Goal: Communication & Community: Answer question/provide support

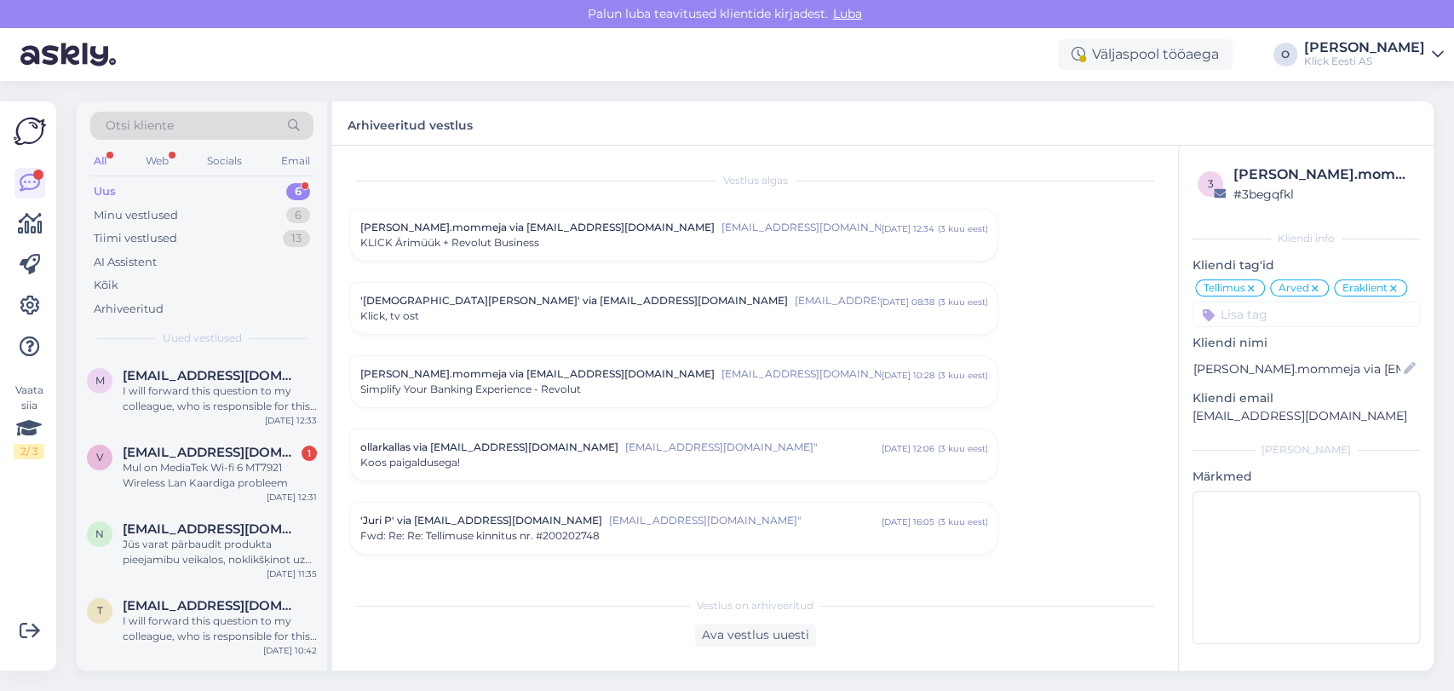
scroll to position [9346, 0]
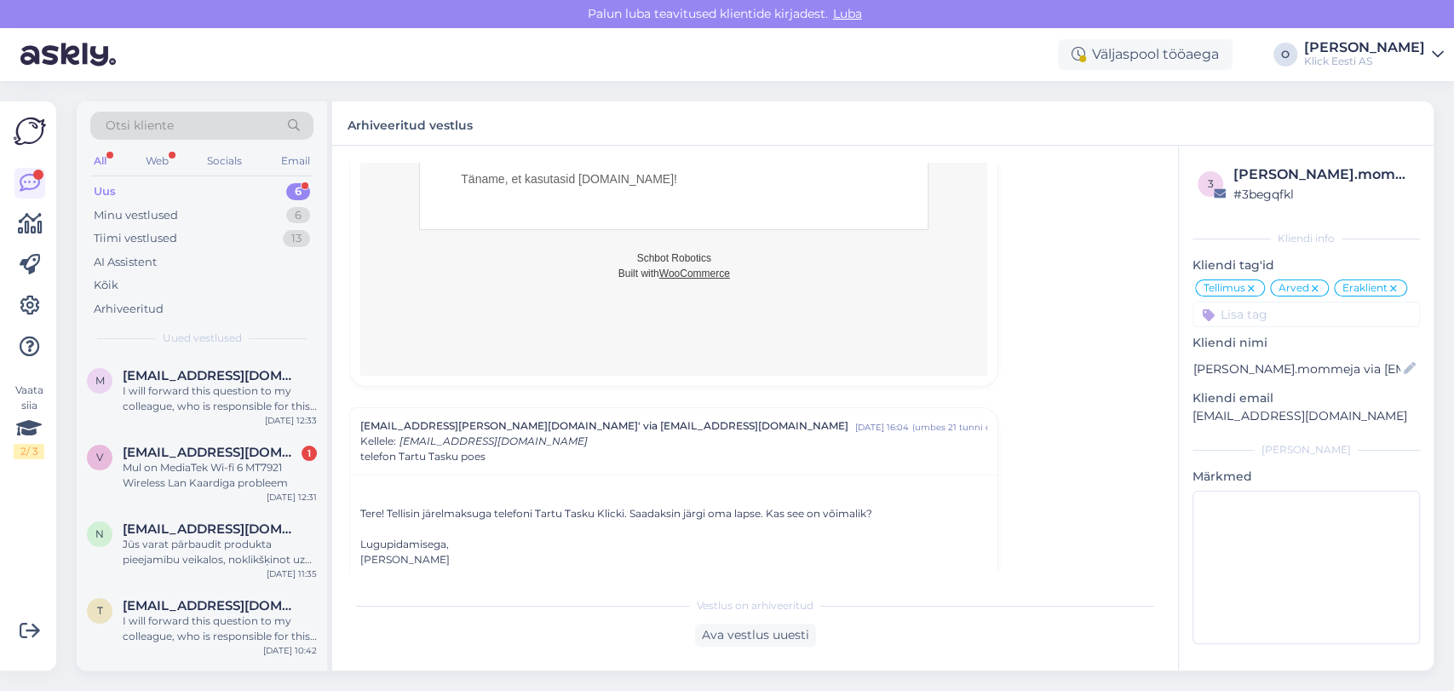
click at [216, 184] on div "Uus 6" at bounding box center [201, 192] width 223 height 24
click at [210, 365] on div "m [EMAIL_ADDRESS][DOMAIN_NAME] I will forward this question to my colleague, wh…" at bounding box center [202, 394] width 251 height 77
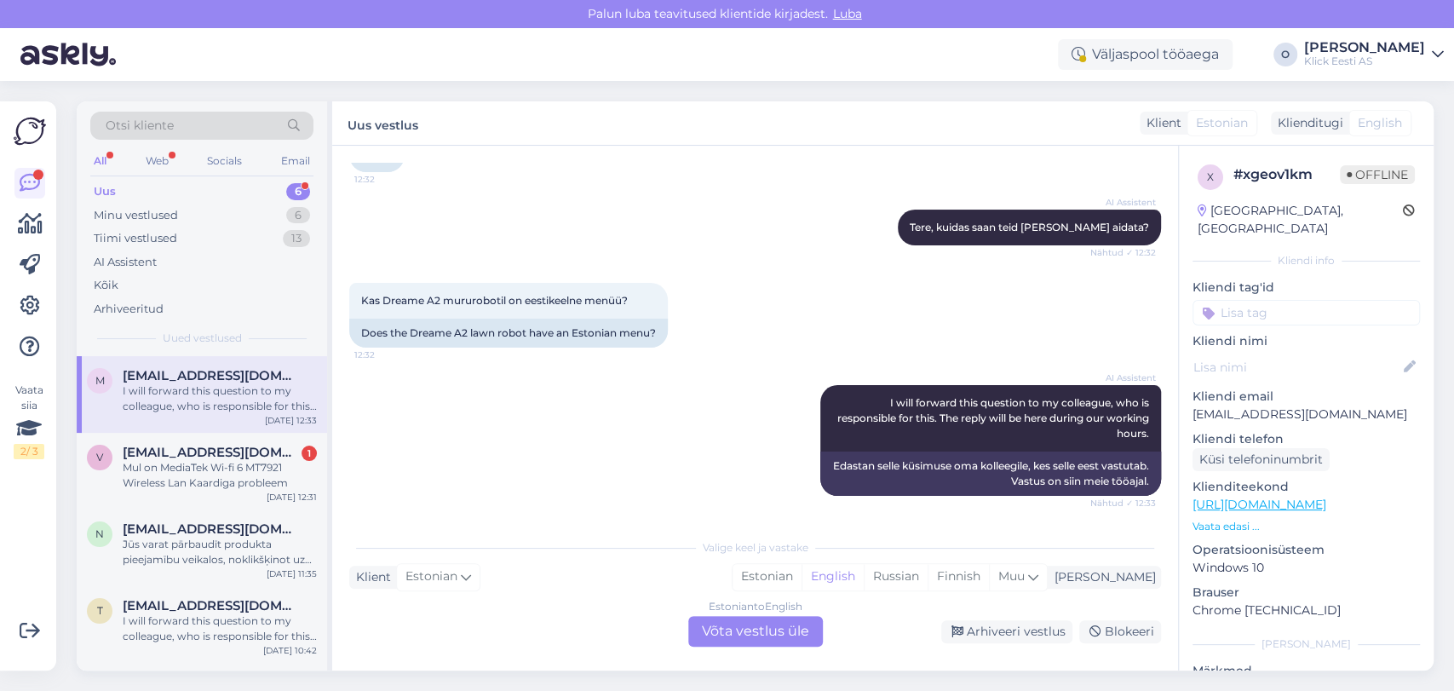
scroll to position [37, 0]
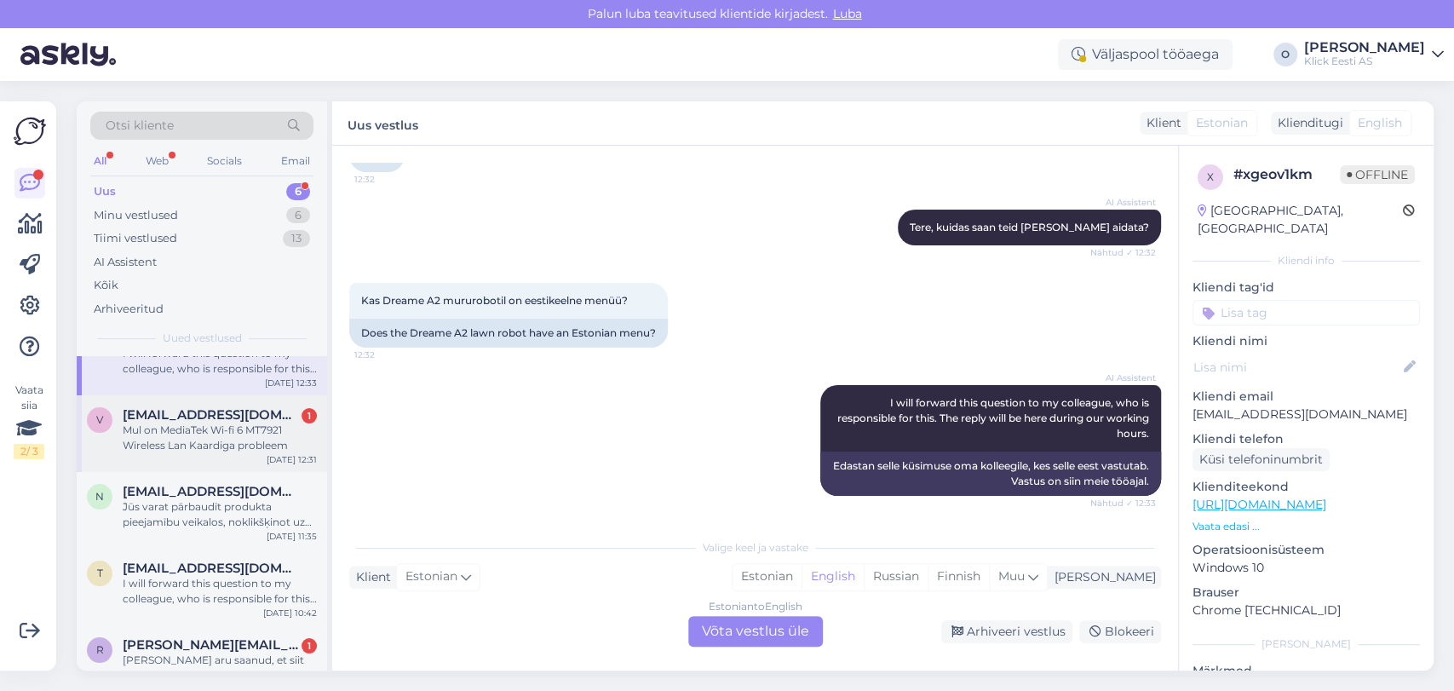
click at [204, 425] on div "Mul on MediaTek Wi-fi 6 MT7921 Wireless Lan Kaardiga probleem" at bounding box center [220, 438] width 194 height 31
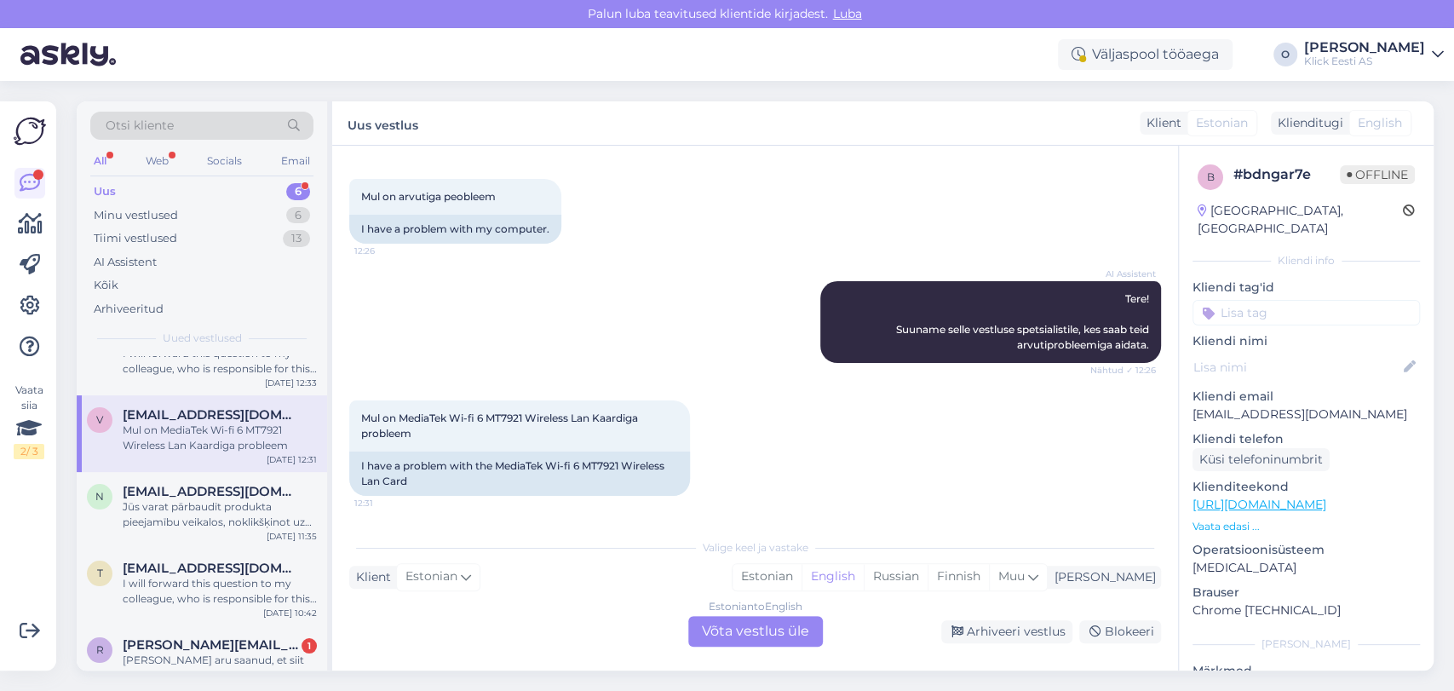
scroll to position [75, 0]
click at [196, 497] on span "[EMAIL_ADDRESS][DOMAIN_NAME]" at bounding box center [211, 491] width 177 height 15
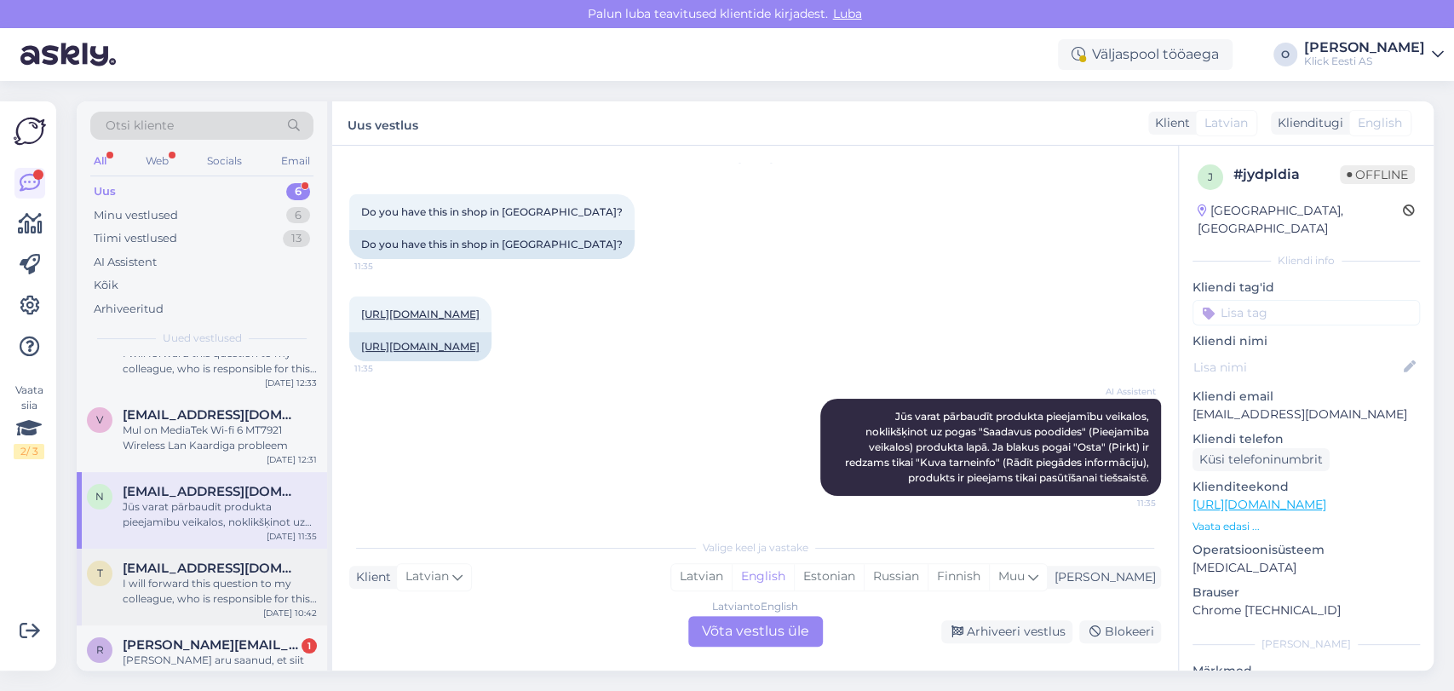
click at [195, 570] on span "[EMAIL_ADDRESS][DOMAIN_NAME]" at bounding box center [211, 568] width 177 height 15
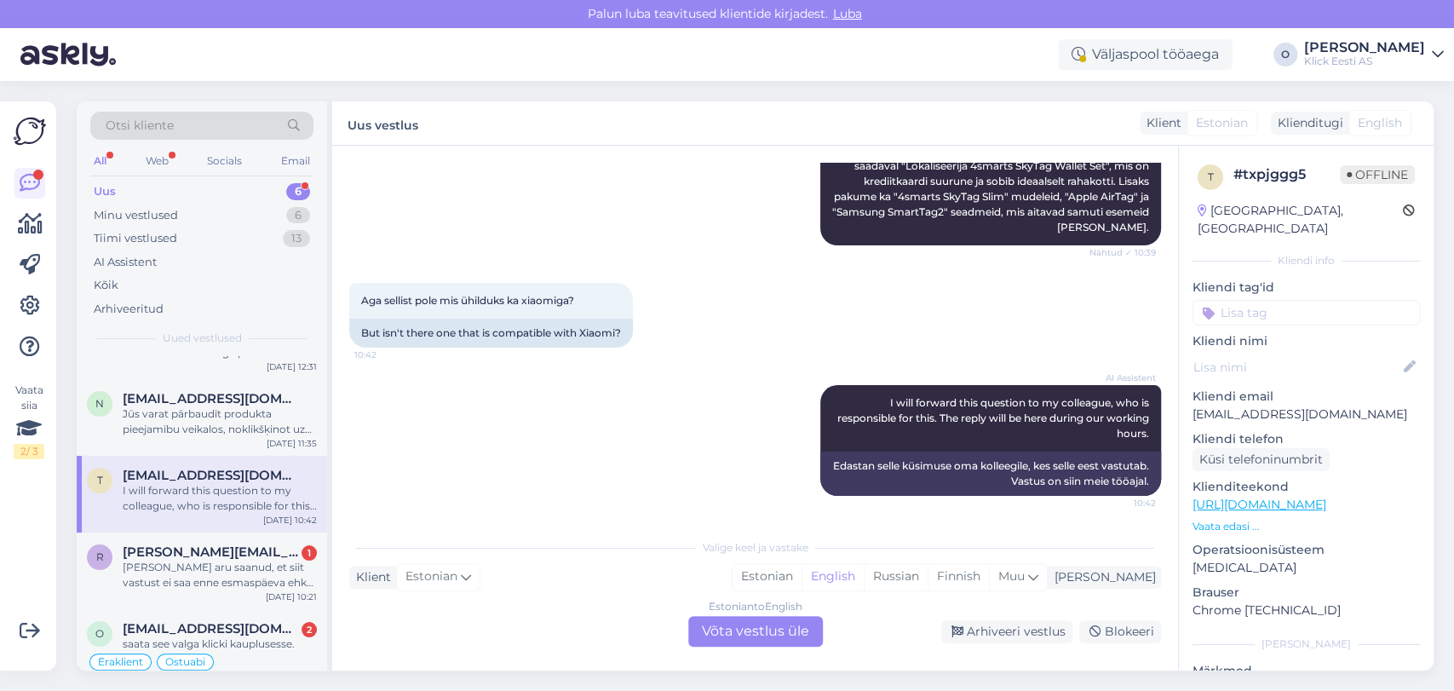
scroll to position [151, 0]
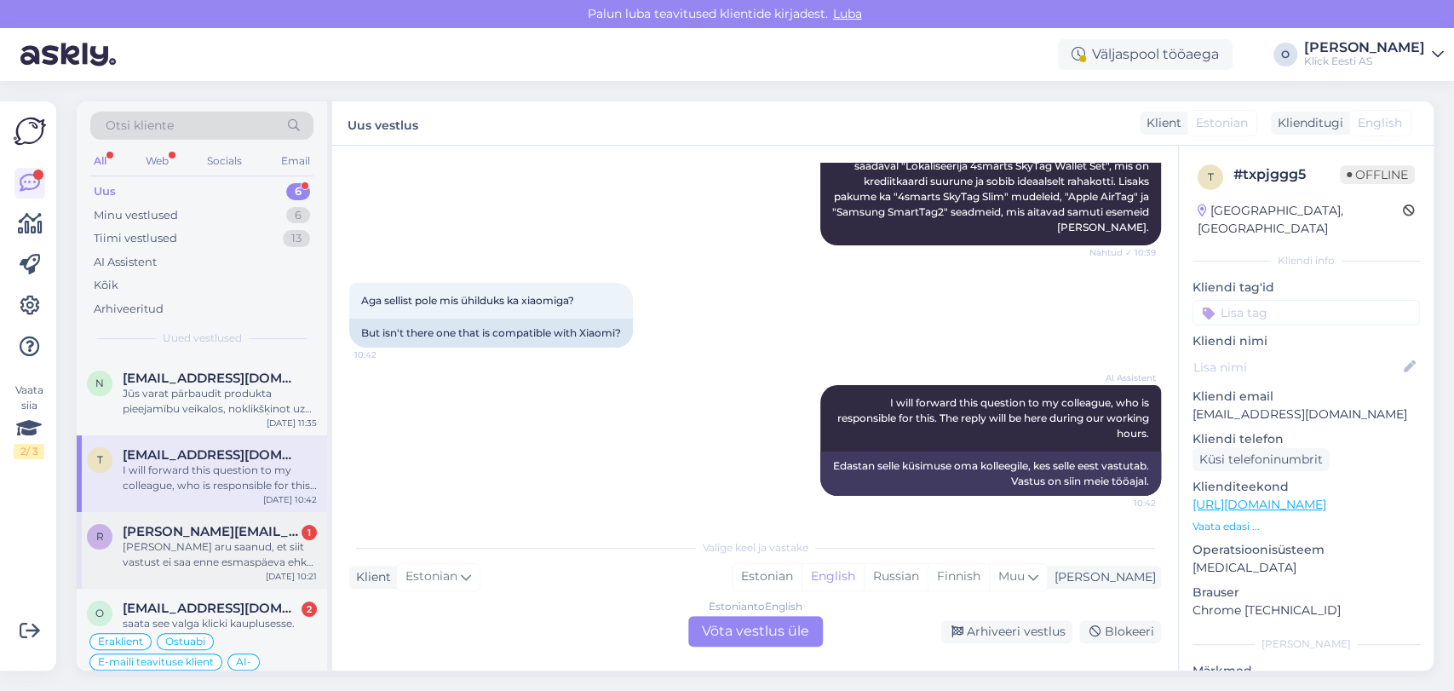
click at [187, 549] on div "[PERSON_NAME] aru saanud, et siit vastust ei saa enne esmaspäeva ehk abi pole […" at bounding box center [220, 554] width 194 height 31
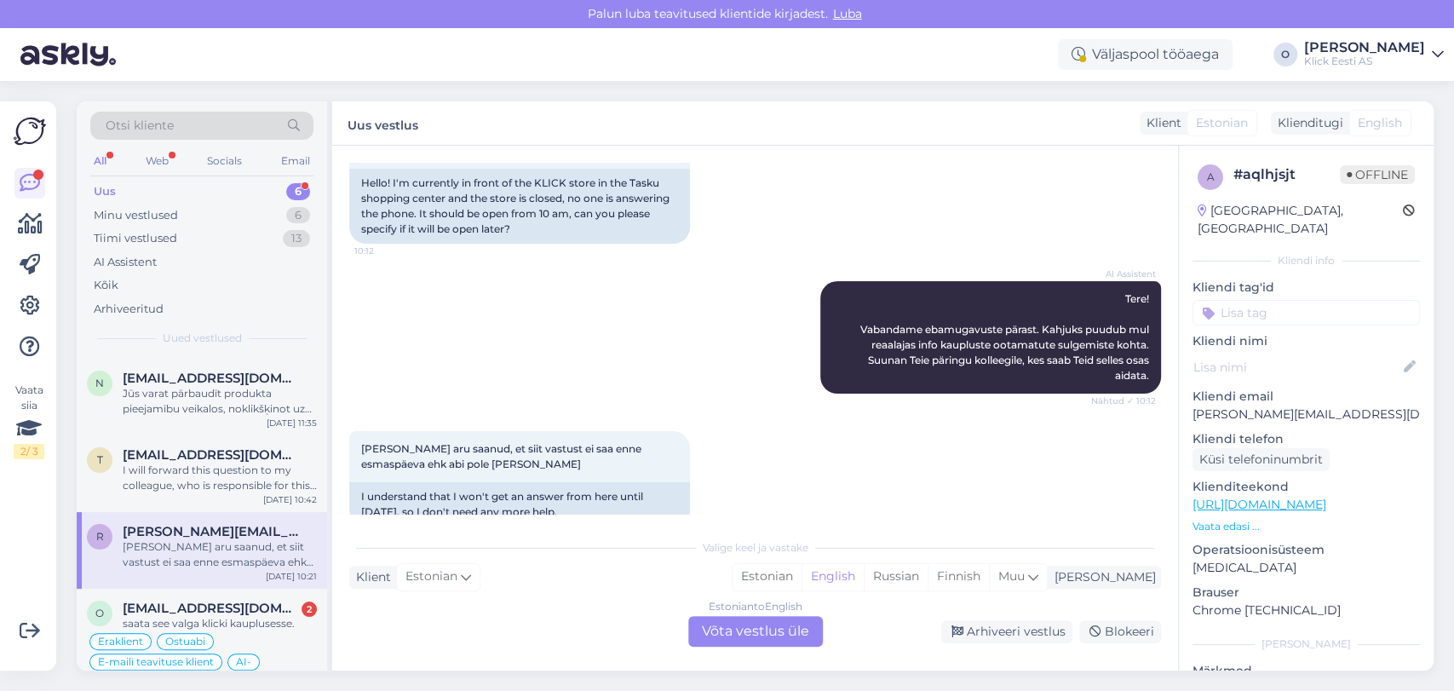
scroll to position [0, 0]
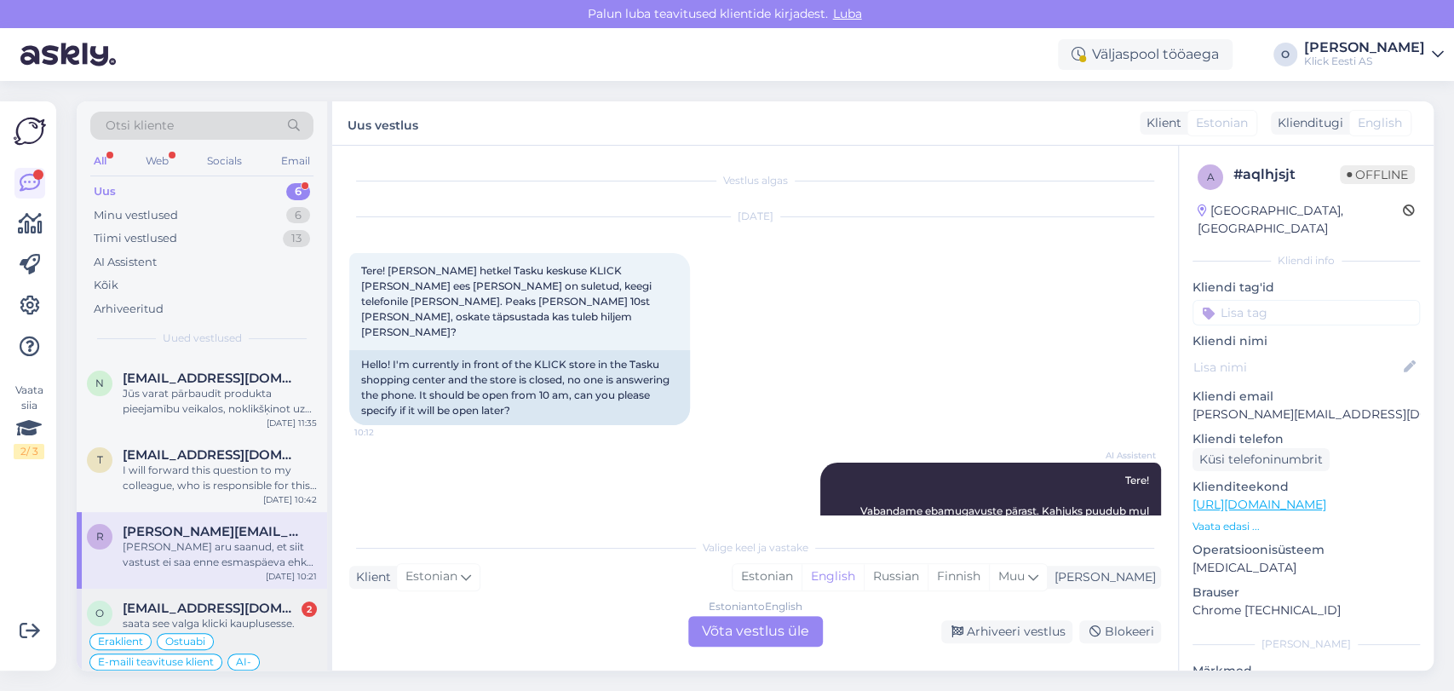
click at [203, 601] on span "[EMAIL_ADDRESS][DOMAIN_NAME]" at bounding box center [211, 608] width 177 height 15
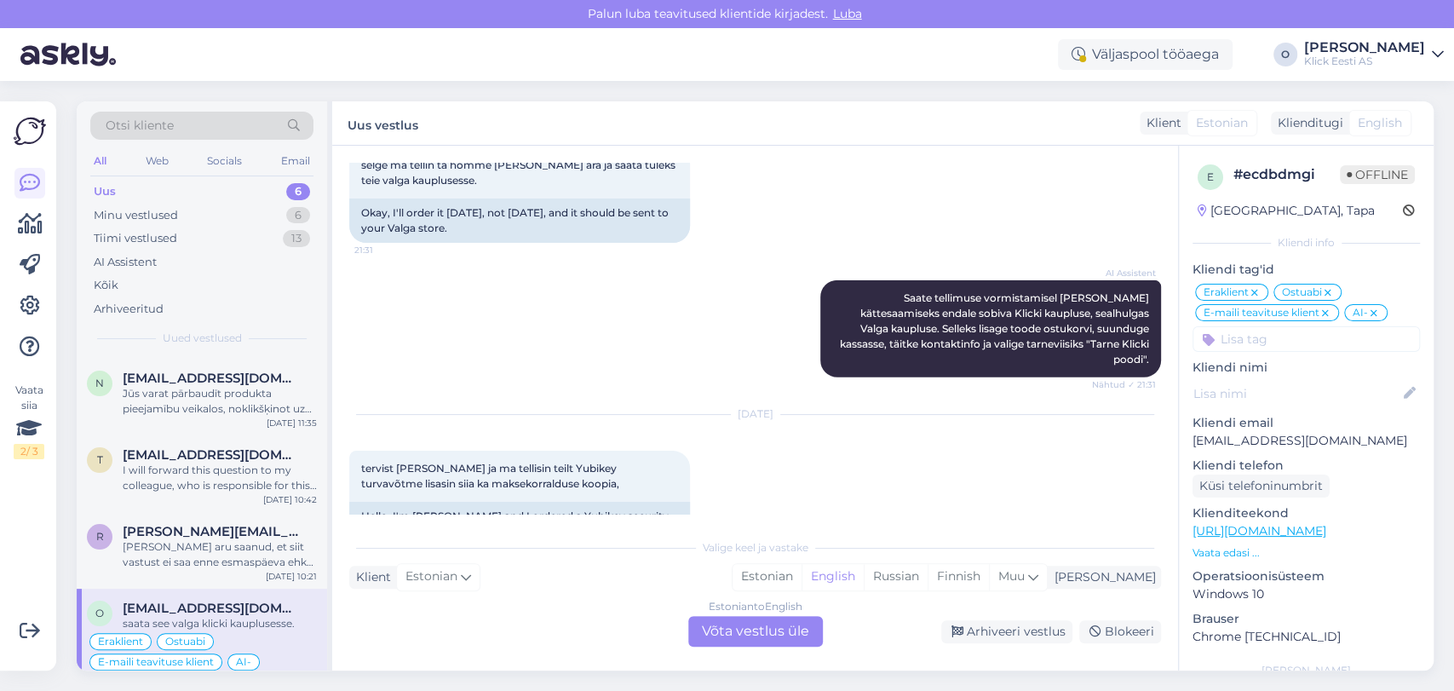
scroll to position [3305, 0]
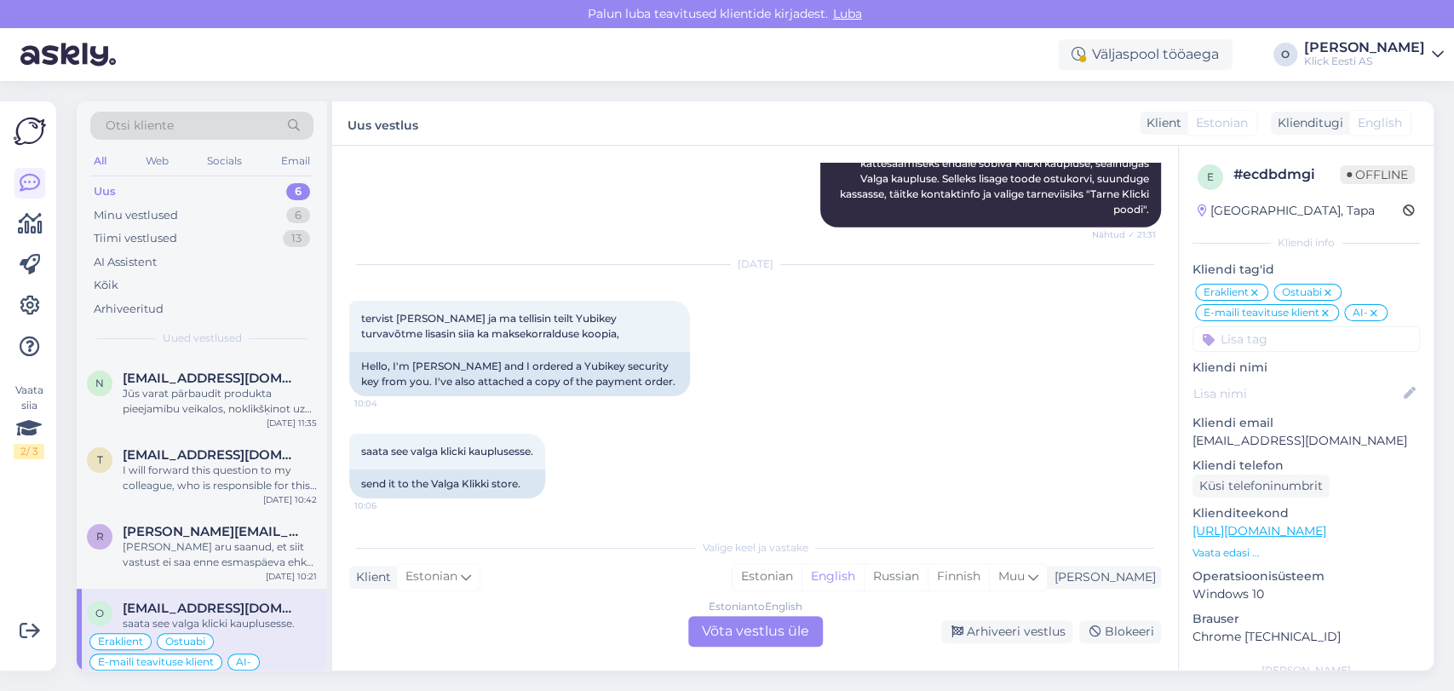
click at [180, 598] on div "o [EMAIL_ADDRESS][DOMAIN_NAME] saata see valga klicki kauplusesse. Eraklient Os…" at bounding box center [202, 640] width 251 height 102
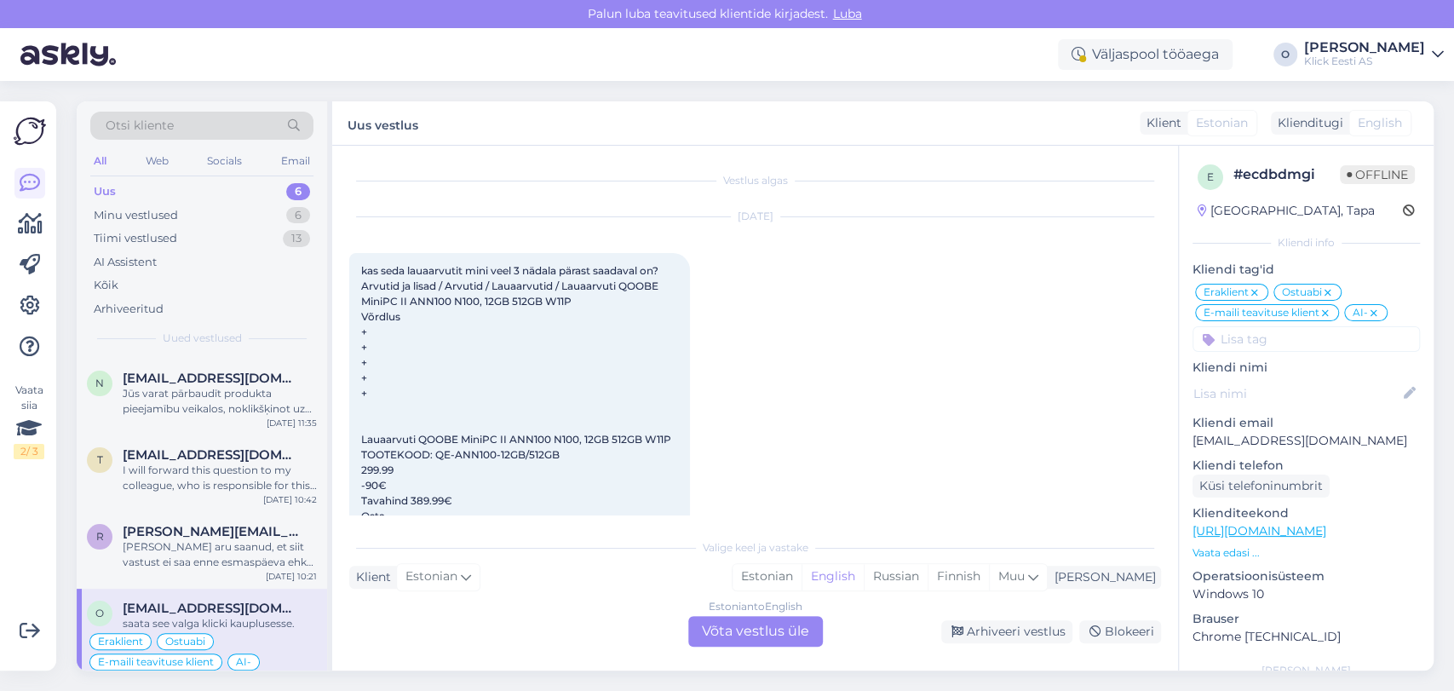
scroll to position [170, 0]
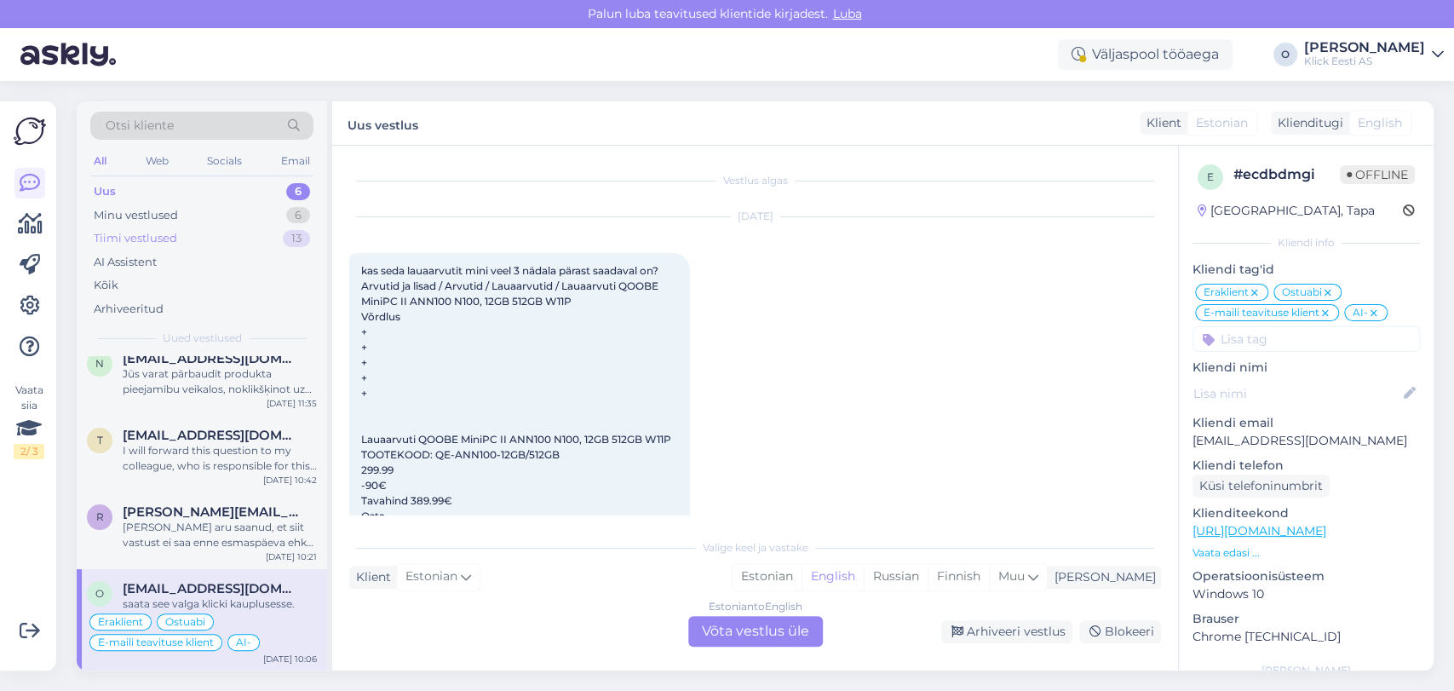
click at [163, 232] on div "Tiimi vestlused" at bounding box center [136, 238] width 84 height 17
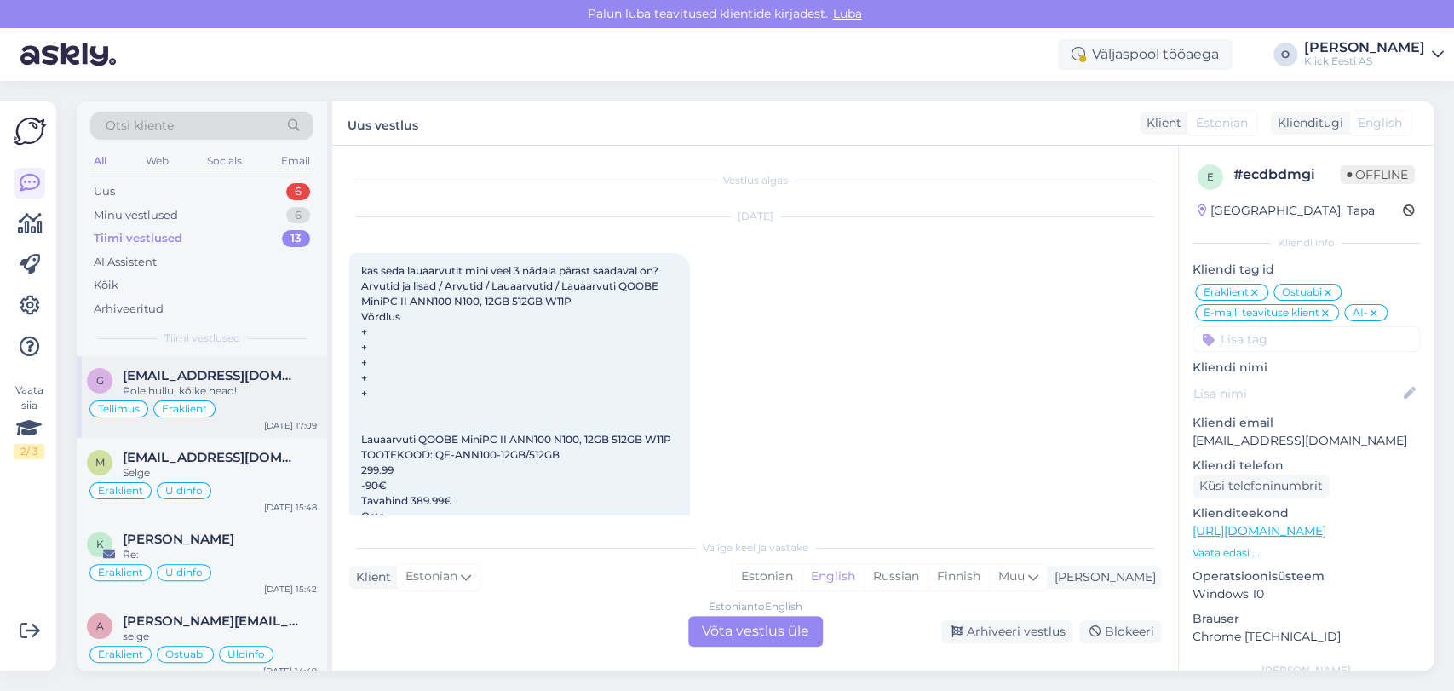
click at [155, 383] on div "Pole hullu, kõike head!" at bounding box center [220, 390] width 194 height 15
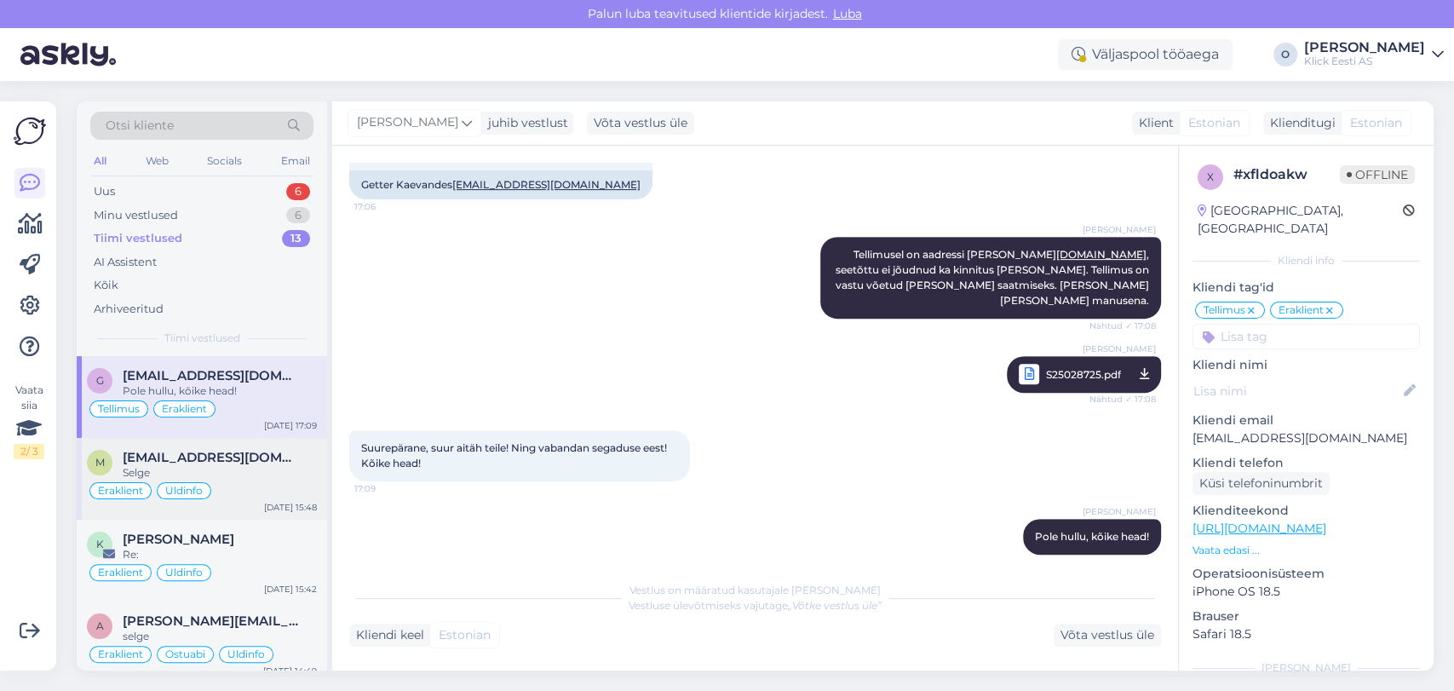
click at [187, 460] on span "[EMAIL_ADDRESS][DOMAIN_NAME]" at bounding box center [211, 457] width 177 height 15
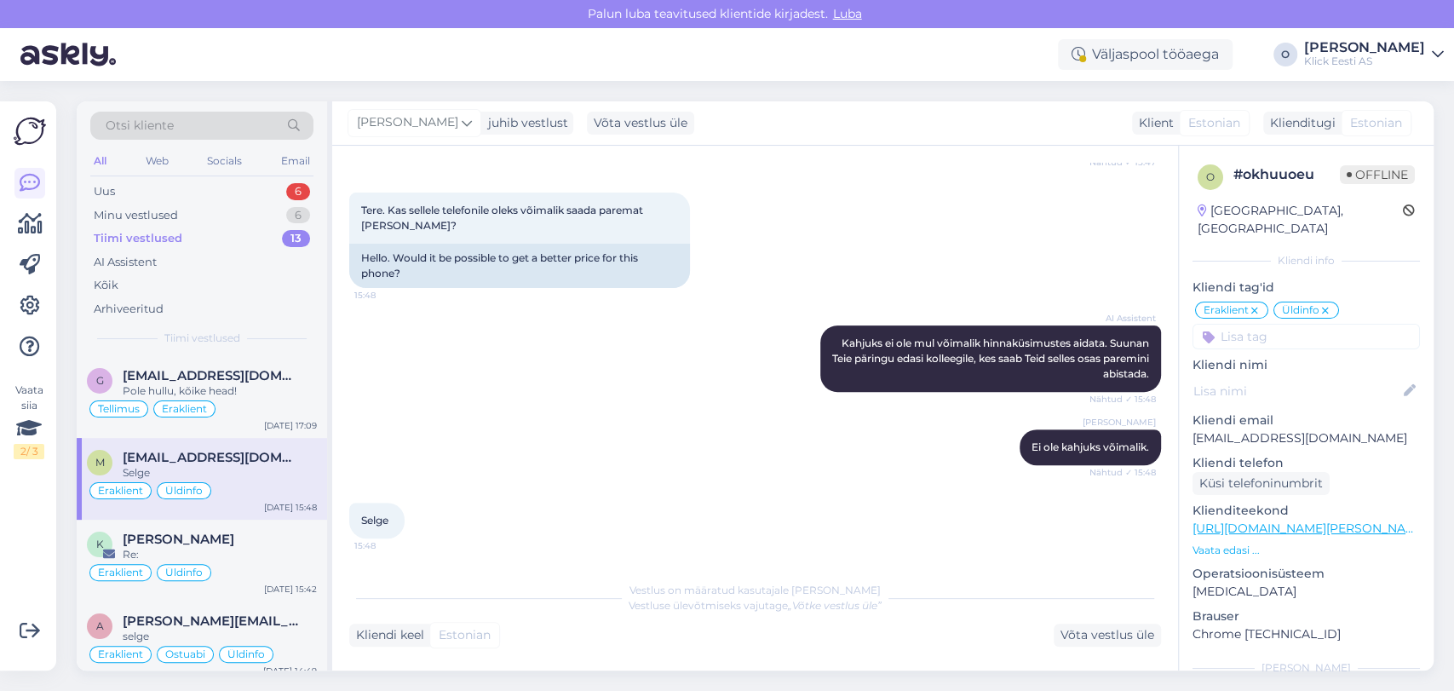
click at [179, 517] on div "m [EMAIL_ADDRESS][DOMAIN_NAME] Selge Eraklient Üldinfo [DATE] 15:48" at bounding box center [202, 479] width 251 height 82
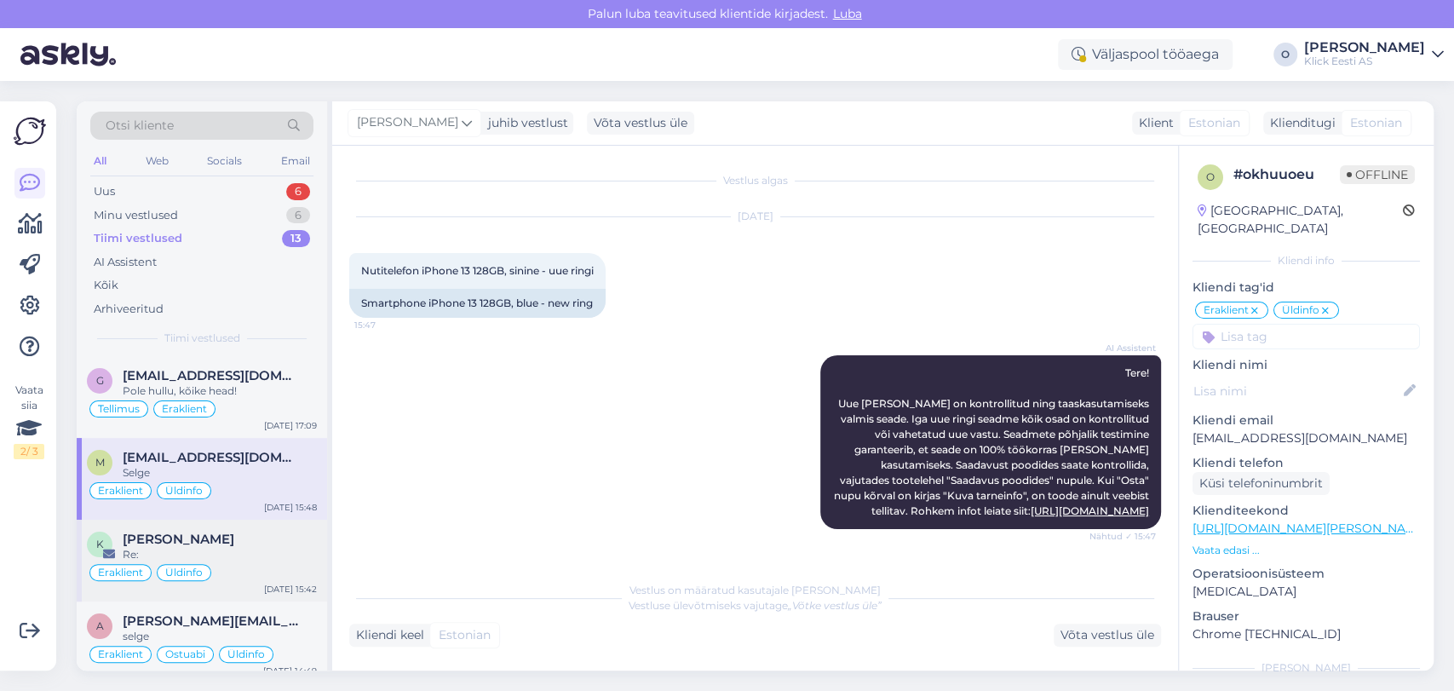
click at [177, 528] on div "K [PERSON_NAME] Re: Eraklient Üldinfo [DATE] 15:42" at bounding box center [202, 561] width 251 height 82
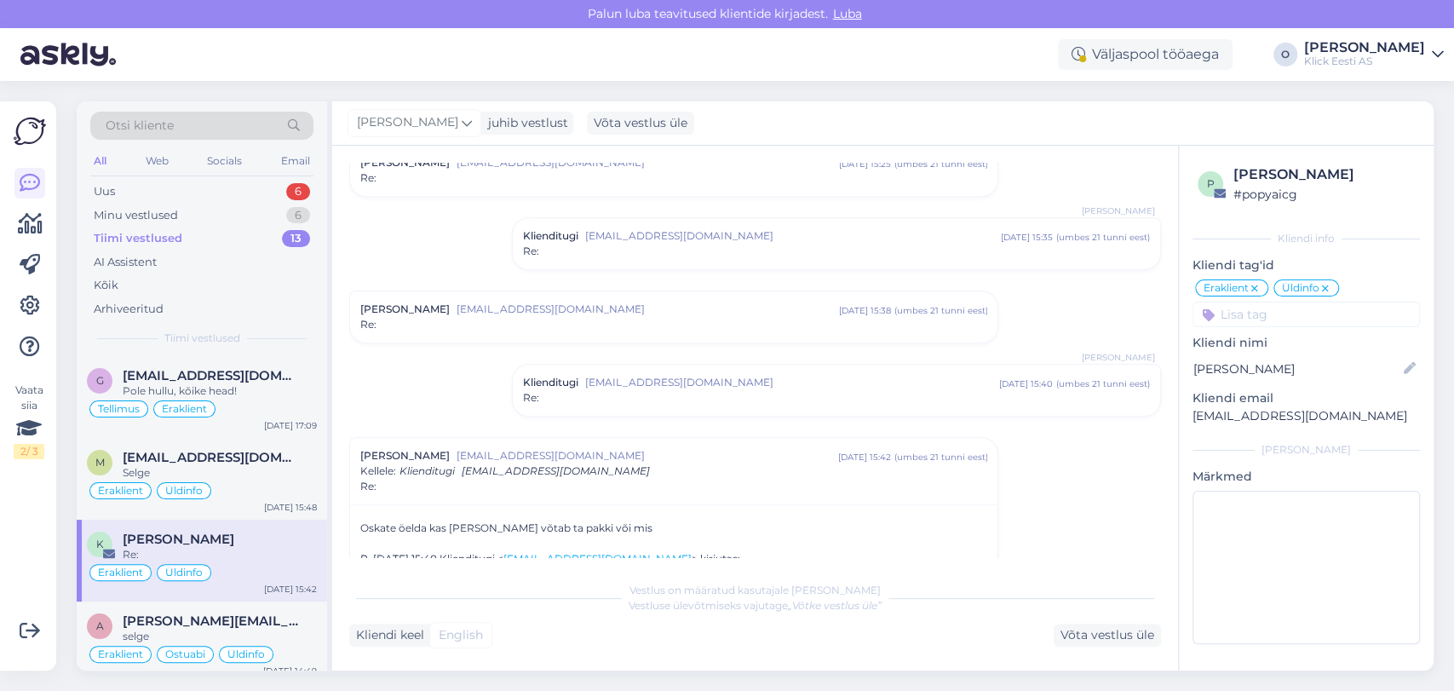
scroll to position [695, 0]
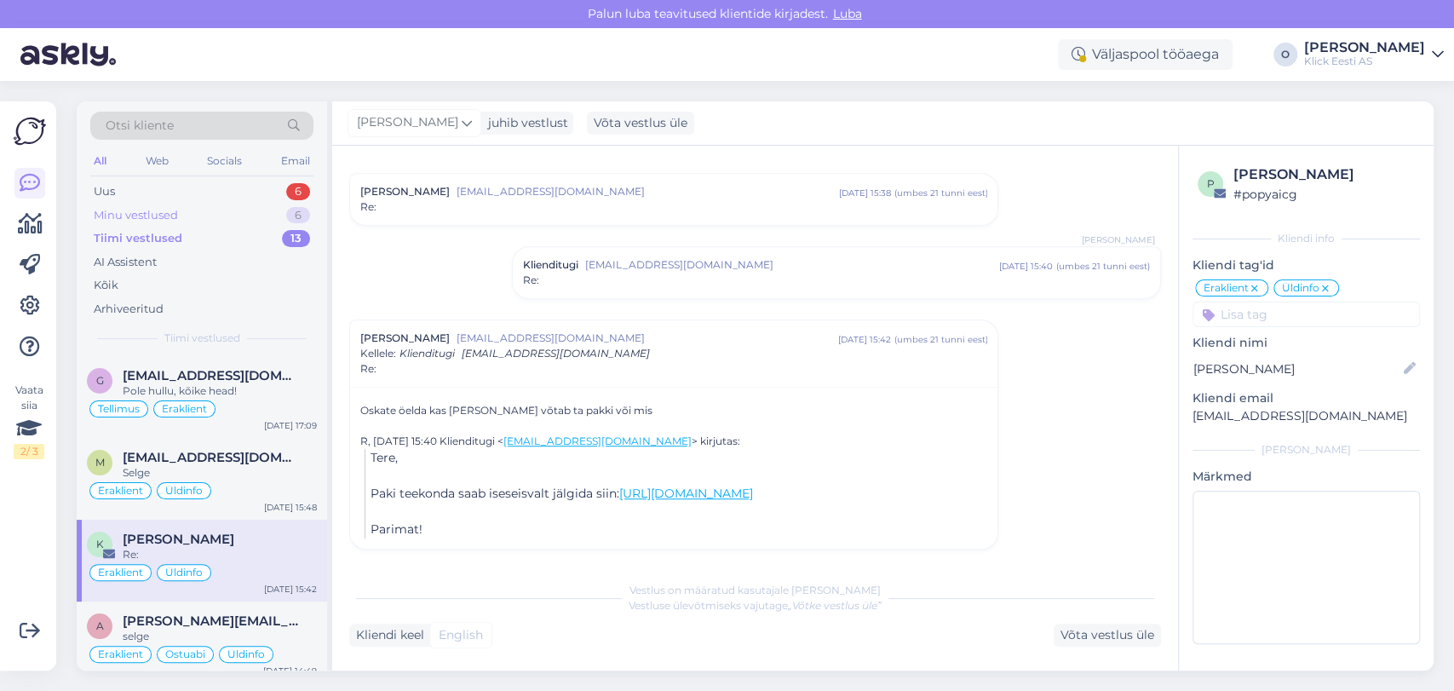
click at [235, 217] on div "Minu vestlused 6" at bounding box center [201, 216] width 223 height 24
